Goal: Browse casually: Explore the website without a specific task or goal

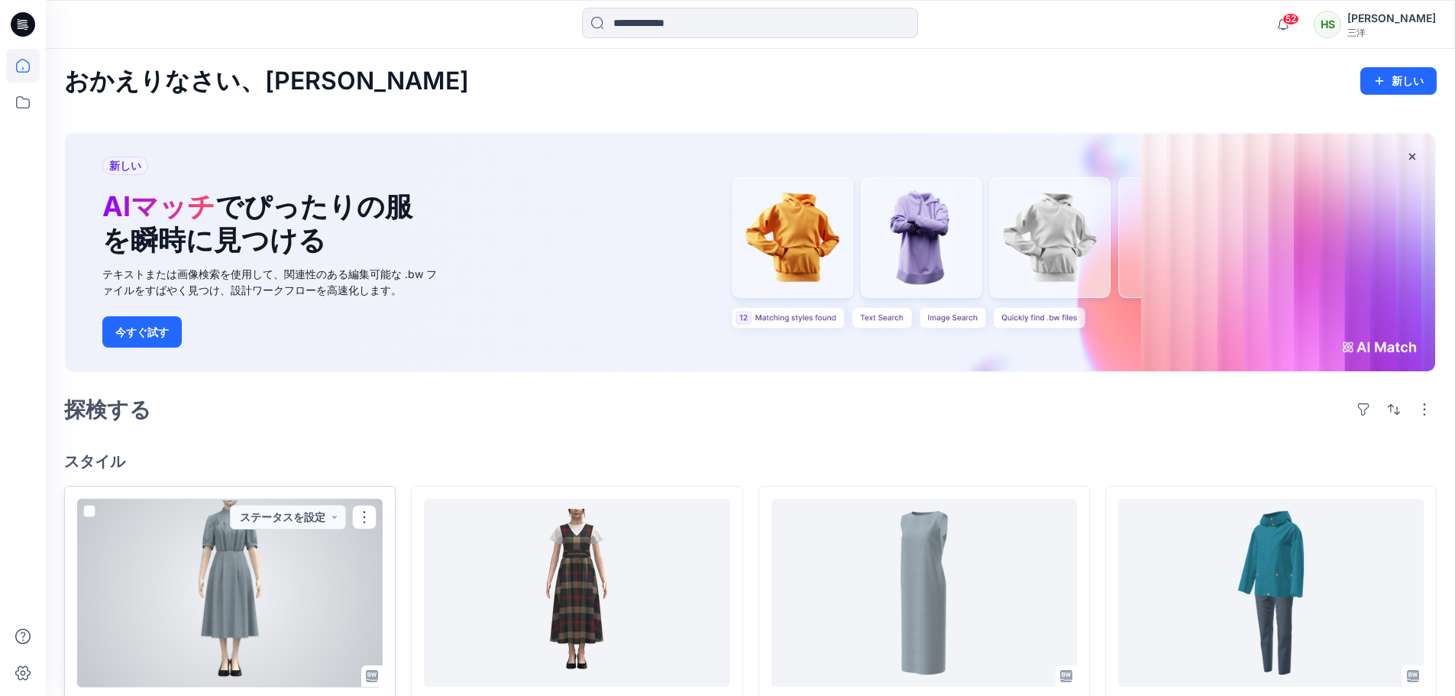
click at [199, 576] on div at bounding box center [229, 593] width 305 height 189
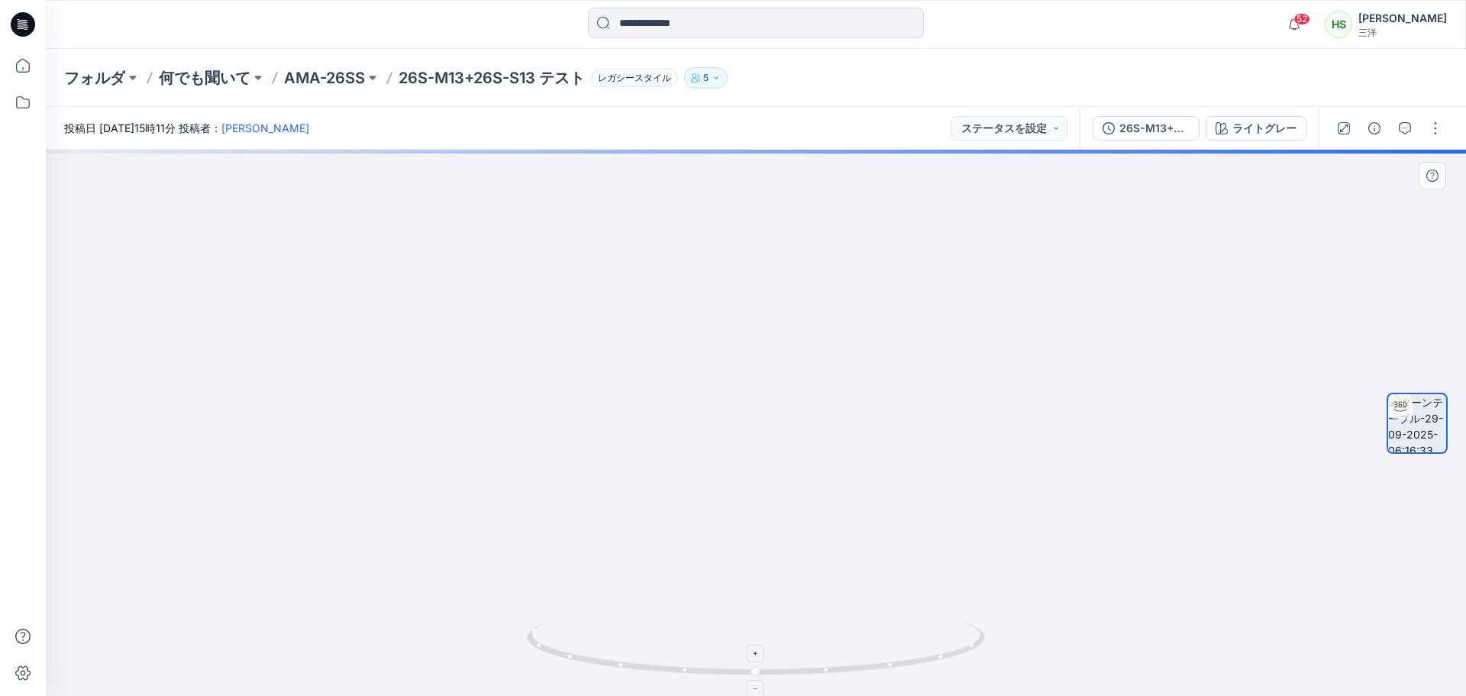
drag, startPoint x: 803, startPoint y: 281, endPoint x: 777, endPoint y: 662, distance: 382.0
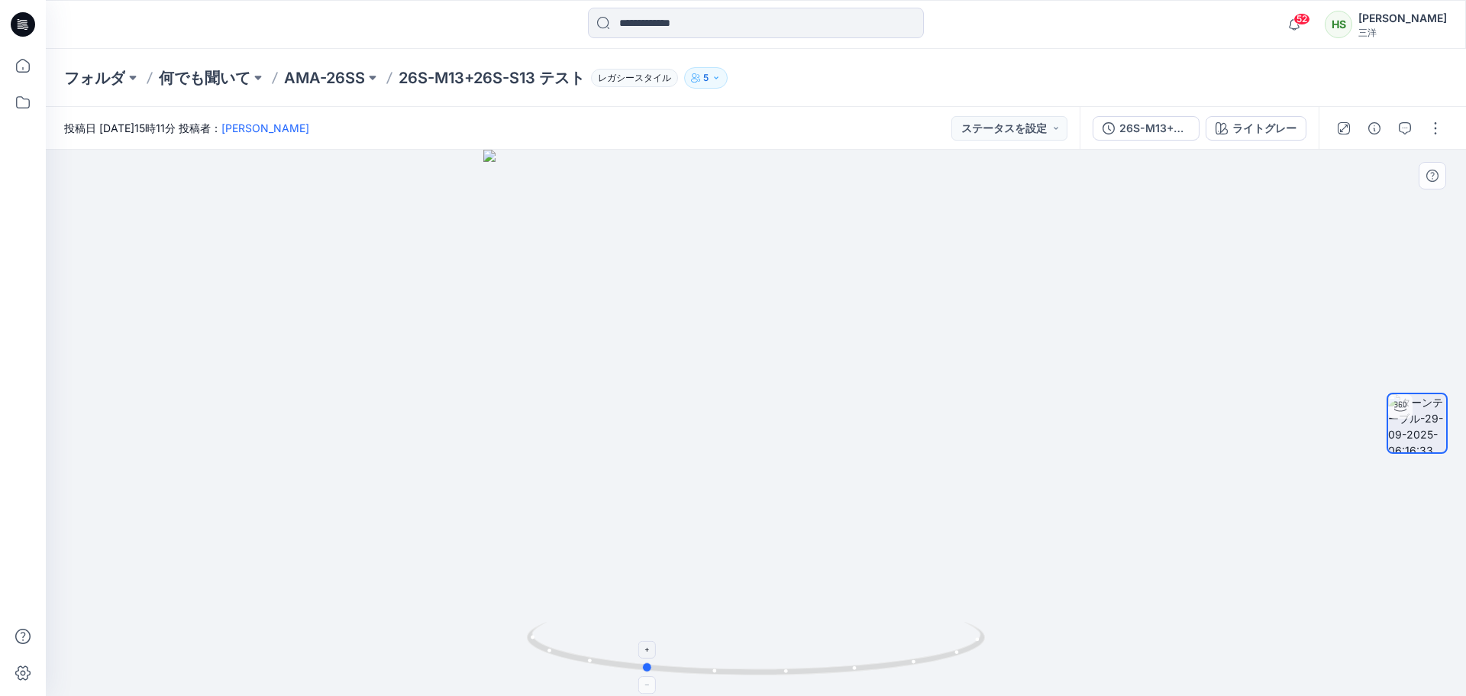
drag, startPoint x: 955, startPoint y: 608, endPoint x: 777, endPoint y: 624, distance: 178.7
click at [785, 626] on div at bounding box center [756, 423] width 1421 height 546
drag, startPoint x: 787, startPoint y: 616, endPoint x: 1142, endPoint y: 612, distance: 355.2
click at [1142, 612] on div at bounding box center [756, 423] width 1421 height 546
drag, startPoint x: 1127, startPoint y: 596, endPoint x: 975, endPoint y: 613, distance: 153.8
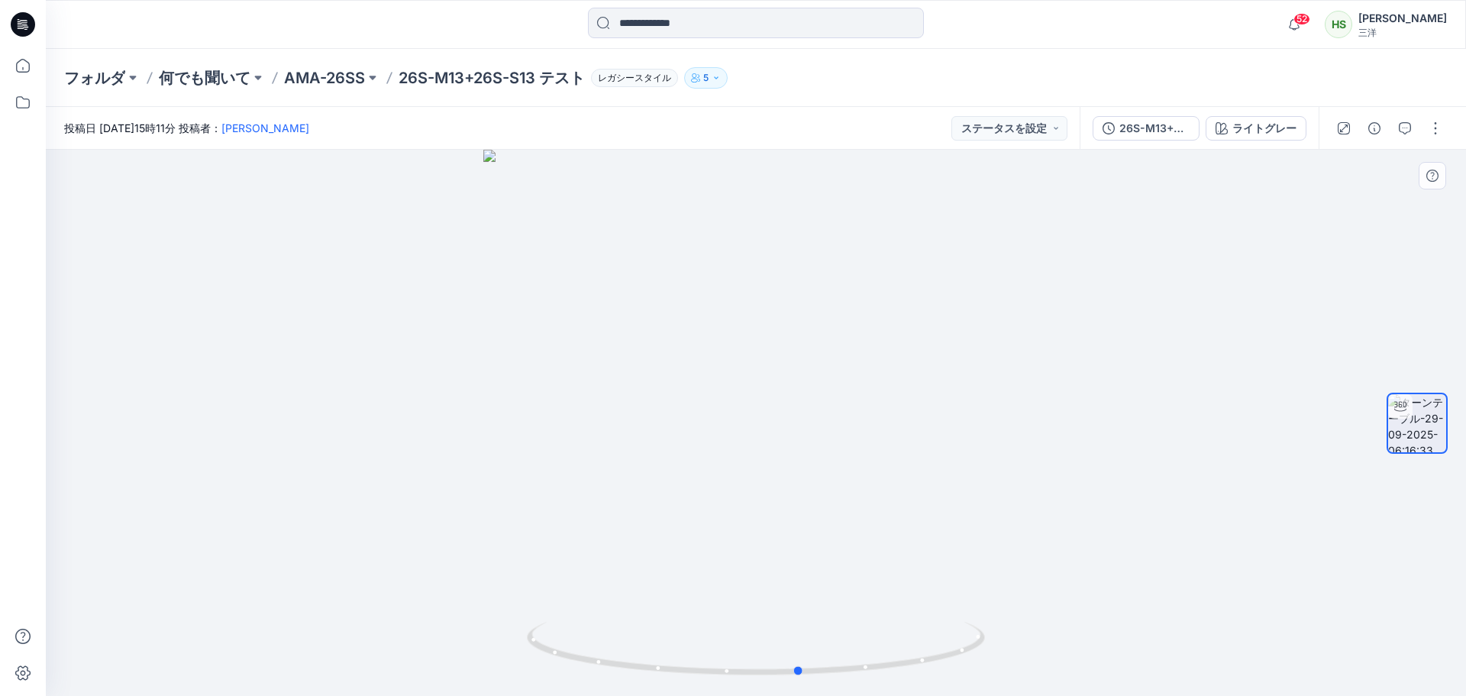
click at [976, 613] on div at bounding box center [756, 423] width 1421 height 546
drag, startPoint x: 950, startPoint y: 541, endPoint x: 802, endPoint y: 545, distance: 148.2
click at [802, 545] on div at bounding box center [756, 423] width 1421 height 546
drag, startPoint x: 739, startPoint y: 515, endPoint x: 878, endPoint y: 528, distance: 138.8
click at [878, 528] on div at bounding box center [756, 423] width 1421 height 546
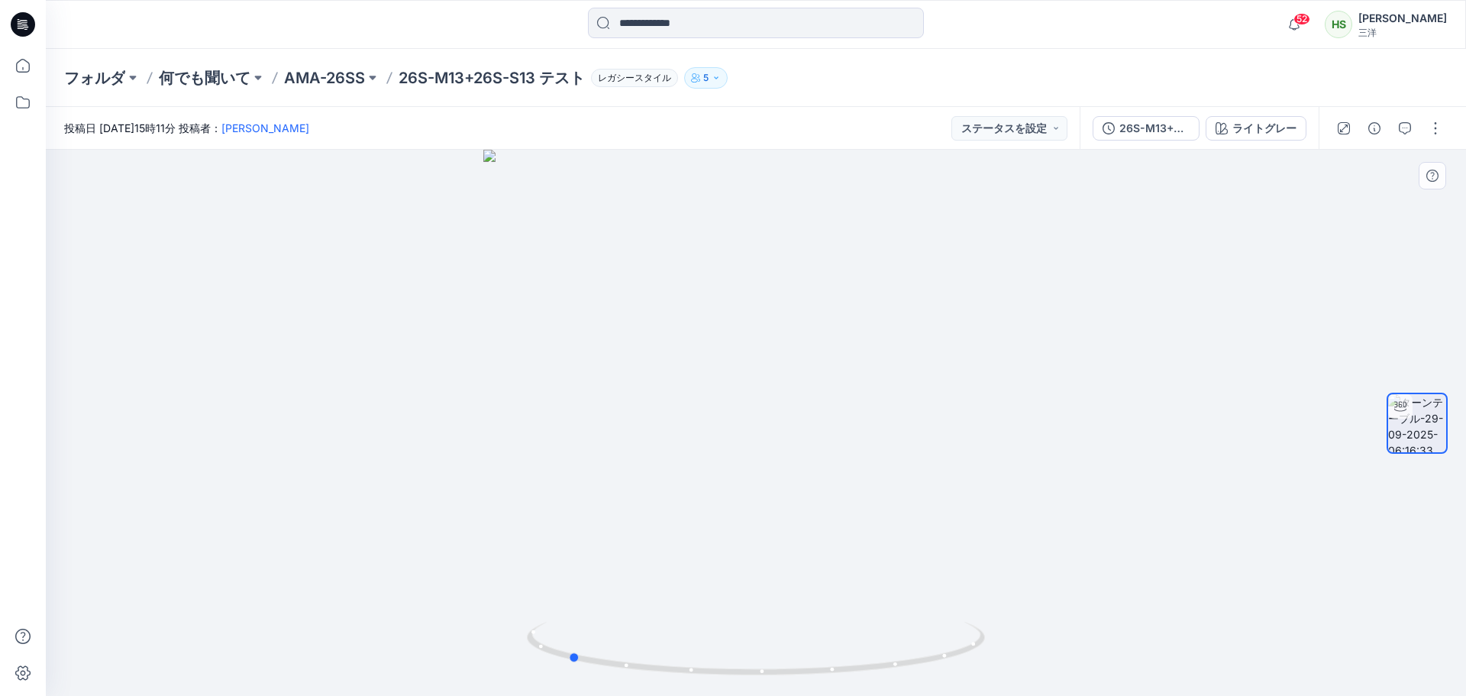
drag, startPoint x: 878, startPoint y: 528, endPoint x: 625, endPoint y: 532, distance: 252.8
click at [625, 532] on div at bounding box center [756, 423] width 1421 height 546
drag, startPoint x: 792, startPoint y: 662, endPoint x: 1089, endPoint y: 673, distance: 297.3
click at [1089, 673] on div at bounding box center [756, 423] width 1421 height 546
drag, startPoint x: 874, startPoint y: 446, endPoint x: 851, endPoint y: 340, distance: 108.6
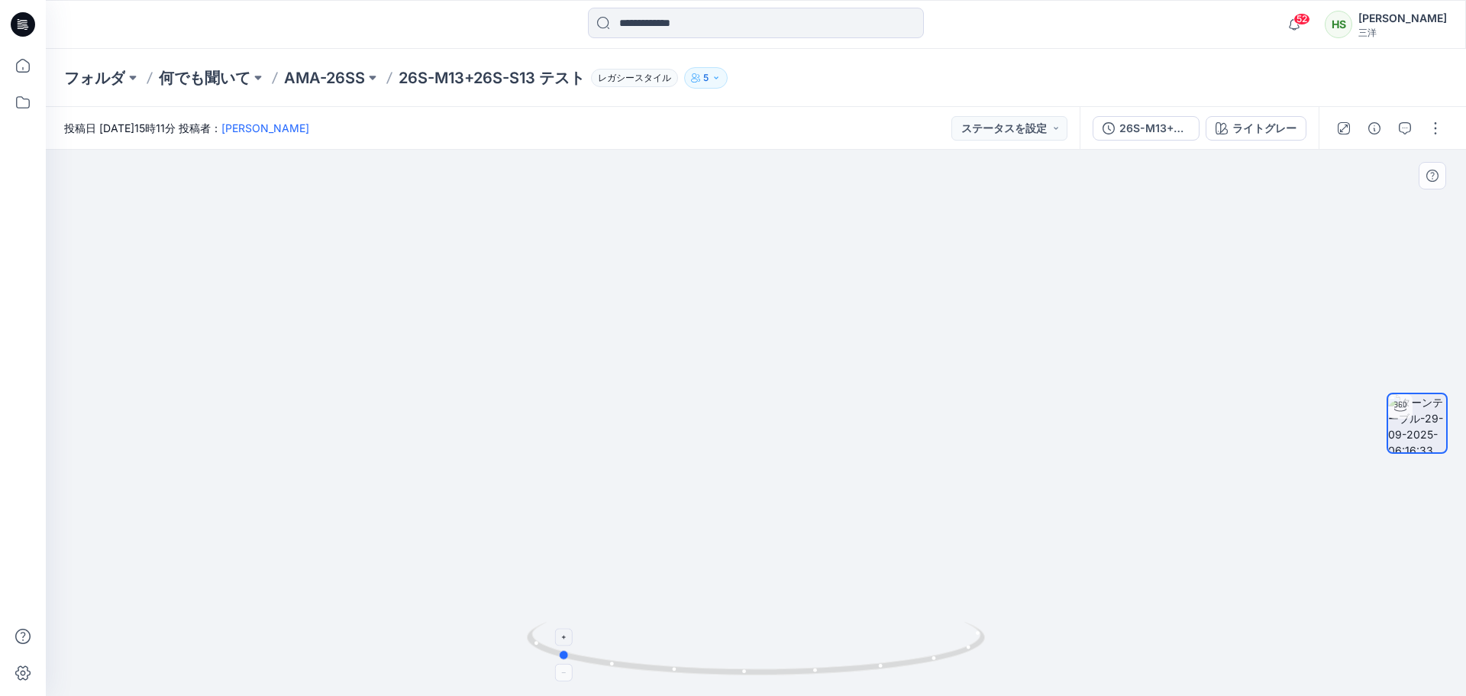
drag, startPoint x: 885, startPoint y: 660, endPoint x: 609, endPoint y: 655, distance: 275.7
click at [609, 655] on icon at bounding box center [758, 650] width 462 height 57
drag, startPoint x: 772, startPoint y: 525, endPoint x: 529, endPoint y: 546, distance: 243.8
click at [529, 546] on div at bounding box center [756, 423] width 1421 height 546
drag, startPoint x: 849, startPoint y: 386, endPoint x: 830, endPoint y: 532, distance: 147.0
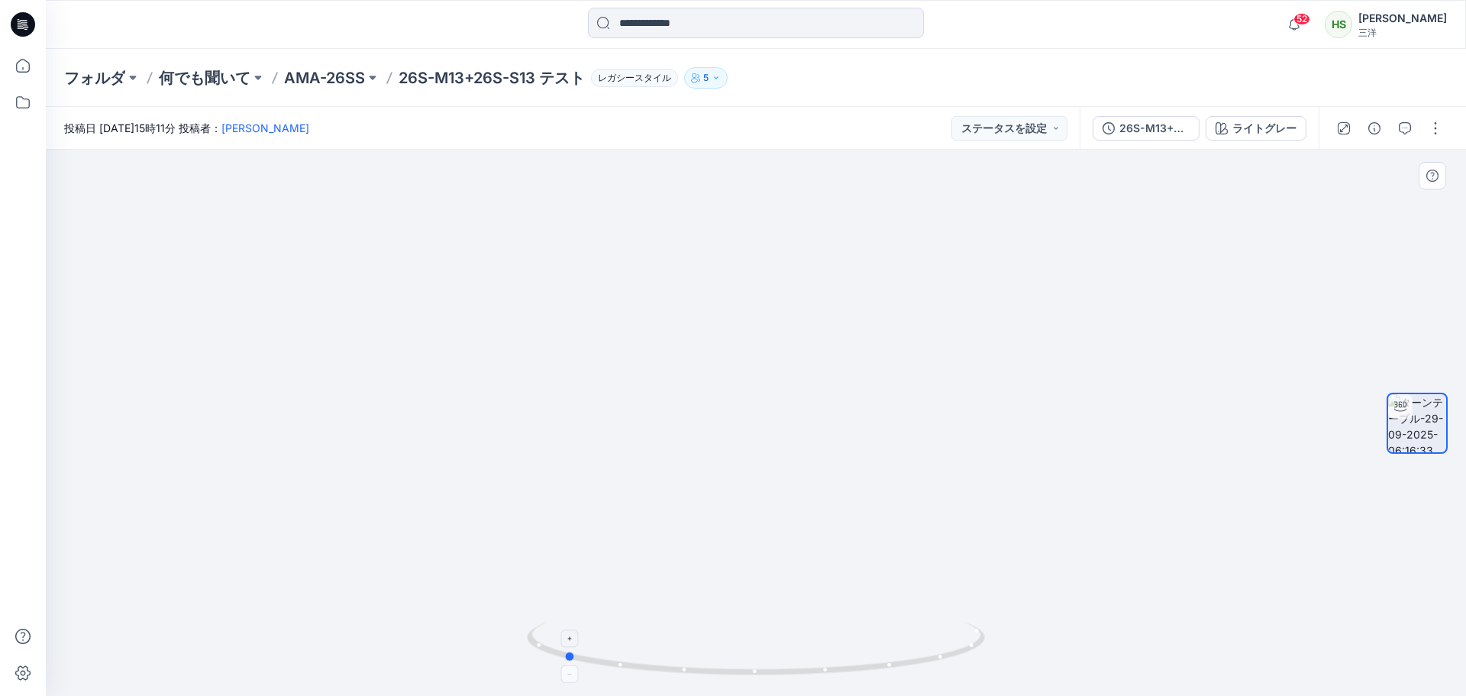
drag, startPoint x: 840, startPoint y: 651, endPoint x: 590, endPoint y: 628, distance: 250.8
click at [590, 628] on icon at bounding box center [758, 650] width 462 height 57
drag, startPoint x: 802, startPoint y: 677, endPoint x: 1136, endPoint y: 646, distance: 335.2
click at [1136, 648] on div at bounding box center [756, 423] width 1421 height 546
drag, startPoint x: 777, startPoint y: 680, endPoint x: 877, endPoint y: 415, distance: 283.7
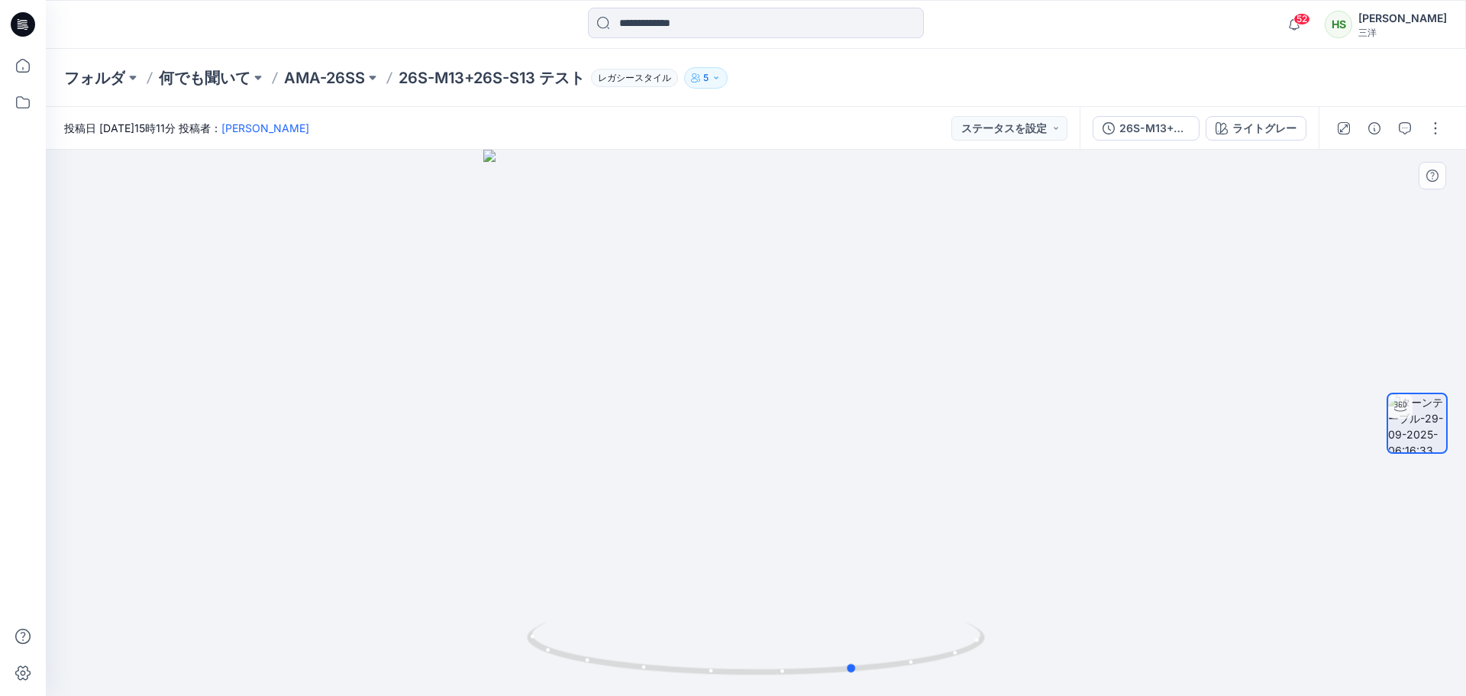
click at [363, 690] on div at bounding box center [756, 423] width 1421 height 546
click at [1069, 283] on div at bounding box center [756, 423] width 1421 height 546
